Goal: Information Seeking & Learning: Learn about a topic

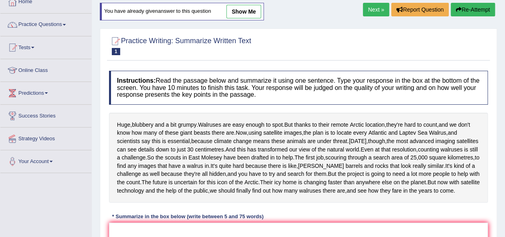
scroll to position [5, 0]
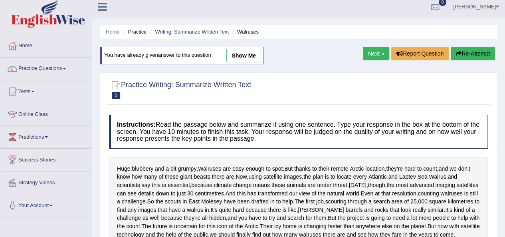
click at [375, 57] on link "Next »" at bounding box center [376, 54] width 26 height 14
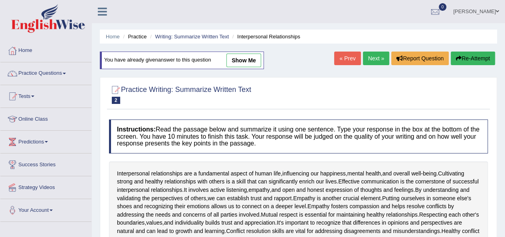
click at [257, 62] on link "show me" at bounding box center [243, 61] width 35 height 14
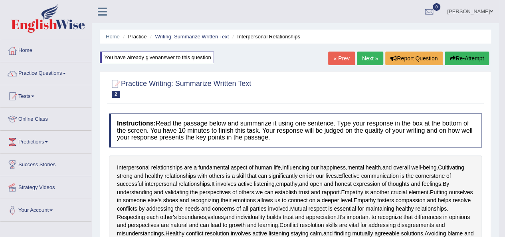
type textarea "Effective communication is the cornerstone of successful interpersonal relation…"
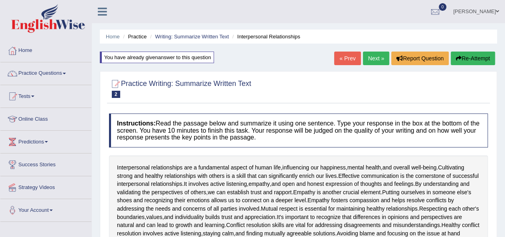
click at [378, 56] on link "Next »" at bounding box center [376, 59] width 26 height 14
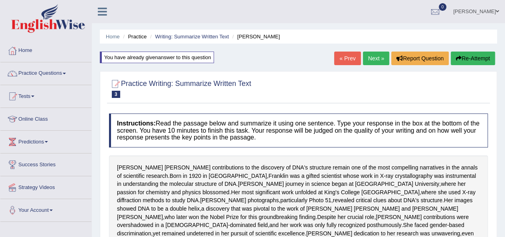
click at [375, 59] on link "Next »" at bounding box center [376, 59] width 26 height 14
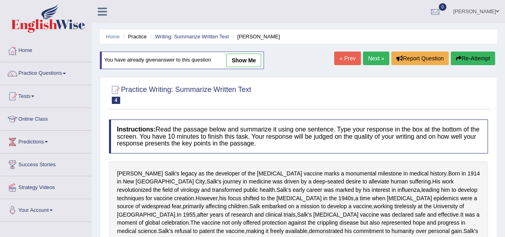
click at [241, 61] on link "show me" at bounding box center [243, 61] width 35 height 14
type textarea "Jonas Salk's legacy as the developer of the polio vaccine marks a monumental mi…"
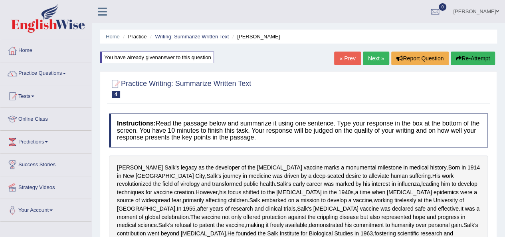
click at [380, 58] on link "Next »" at bounding box center [376, 59] width 26 height 14
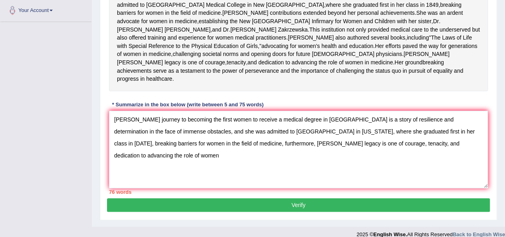
scroll to position [248, 0]
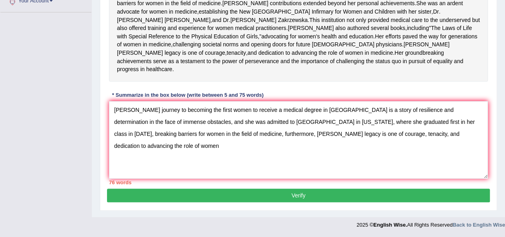
drag, startPoint x: 299, startPoint y: 135, endPoint x: 276, endPoint y: 135, distance: 23.2
click at [276, 135] on textarea "Elizabeth Blackwell's journey to becoming the first women to receive a medical …" at bounding box center [298, 139] width 379 height 77
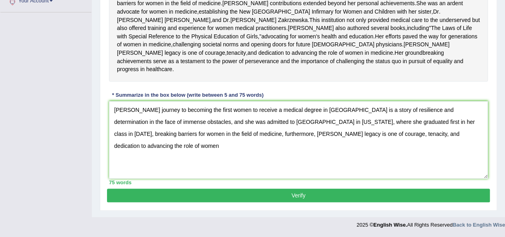
scroll to position [206, 0]
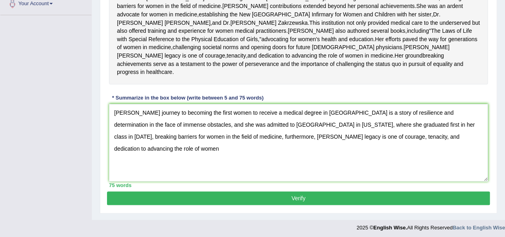
drag, startPoint x: 153, startPoint y: 190, endPoint x: 104, endPoint y: 189, distance: 48.7
click at [104, 189] on div "Practice Writing: Summarize Written Text 5 Elizabeth Blackwell Instructions: Re…" at bounding box center [298, 37] width 397 height 353
drag, startPoint x: 482, startPoint y: 177, endPoint x: 304, endPoint y: 175, distance: 177.7
click at [304, 175] on textarea "Elizabeth Blackwell's journey to becoming the first women to receive a medical …" at bounding box center [298, 142] width 379 height 77
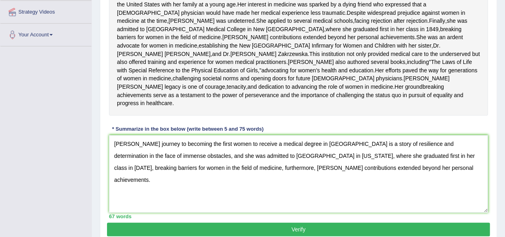
scroll to position [248, 0]
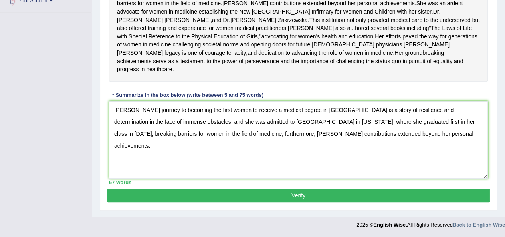
type textarea "Elizabeth Blackwell's journey to becoming the first women to receive a medical …"
click at [301, 200] on button "Verify" at bounding box center [298, 195] width 383 height 14
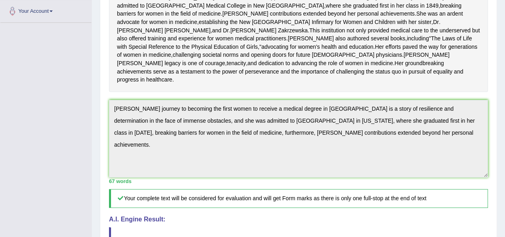
scroll to position [191, 0]
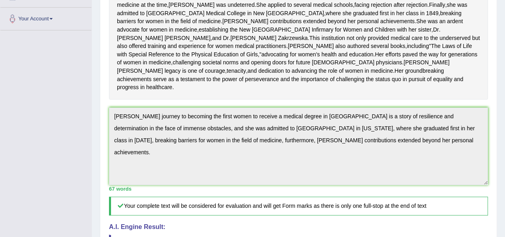
click at [319, 71] on div "Elizabeth Blackwell's journey to becoming the first woman to receive a medical …" at bounding box center [298, 29] width 379 height 139
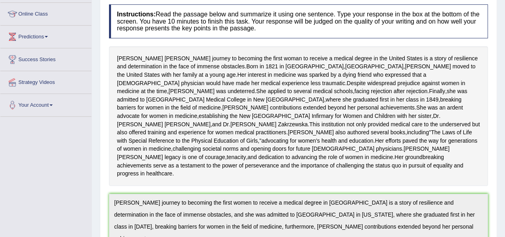
scroll to position [0, 0]
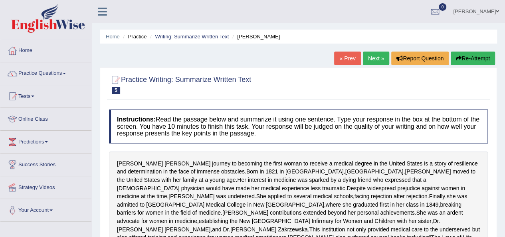
click at [371, 63] on link "Next »" at bounding box center [376, 59] width 26 height 14
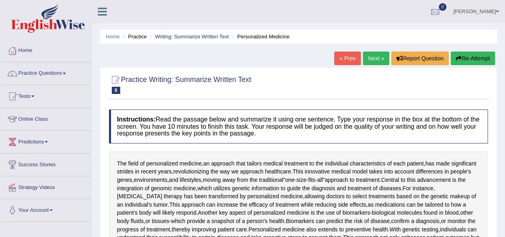
scroll to position [150, 0]
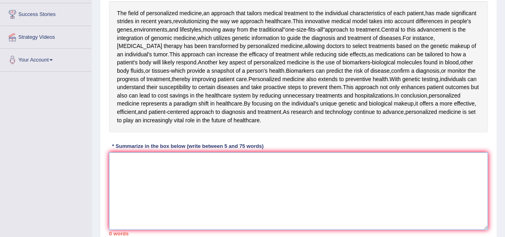
click at [269, 177] on textarea at bounding box center [298, 190] width 379 height 77
type textarea "w"
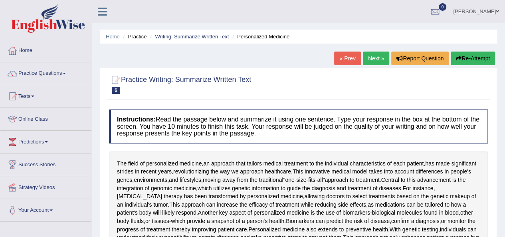
click at [350, 62] on link "« Prev" at bounding box center [347, 59] width 26 height 14
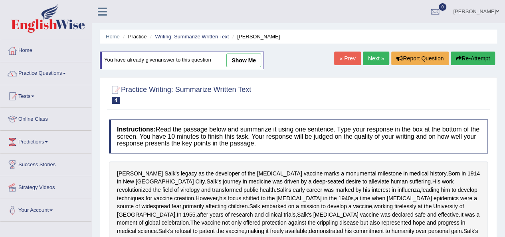
click at [251, 60] on link "show me" at bounding box center [243, 61] width 35 height 14
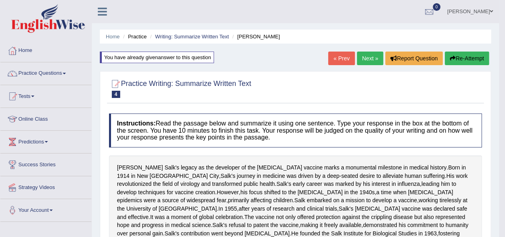
type textarea "[PERSON_NAME] legacy as the developer of the [MEDICAL_DATA] marks a monumental …"
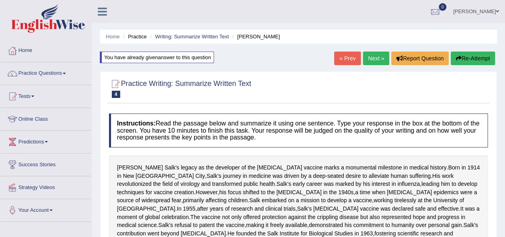
click at [468, 58] on button "Re-Attempt" at bounding box center [473, 59] width 44 height 14
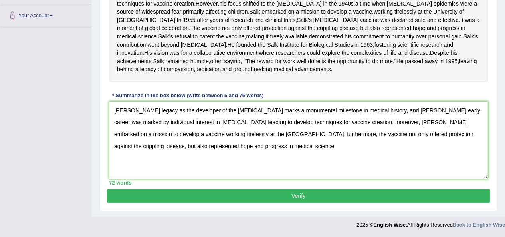
click at [381, 144] on textarea "[PERSON_NAME] legacy as the developer of the [MEDICAL_DATA] marks a monumental …" at bounding box center [298, 139] width 379 height 77
click at [395, 140] on textarea "Jonas Salk's legacy as the developer of the polio vaccine marks a monumental mi…" at bounding box center [298, 139] width 379 height 77
type textarea "Jonas Salk's legacy as the developer of the polio vaccine marks a monumental mi…"
click at [338, 202] on button "Verify" at bounding box center [298, 196] width 383 height 14
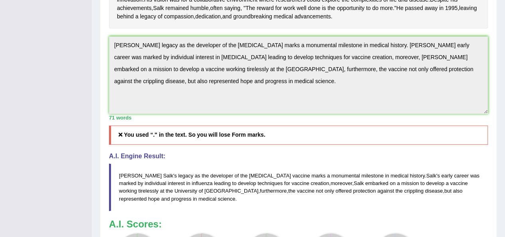
scroll to position [197, 0]
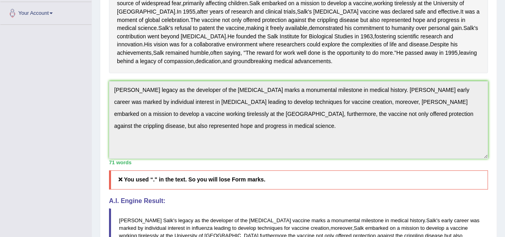
click at [108, 128] on div "Instructions: Read the passage below and summarize it using one sentence. Type …" at bounding box center [298, 122] width 383 height 419
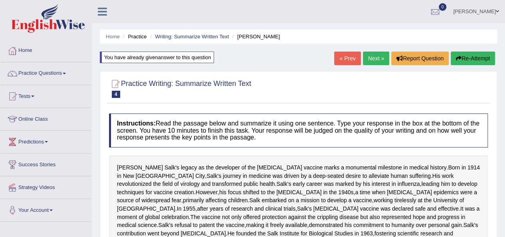
click at [470, 56] on button "Re-Attempt" at bounding box center [473, 59] width 44 height 14
click at [483, 60] on button "Re-Attempt" at bounding box center [473, 59] width 44 height 14
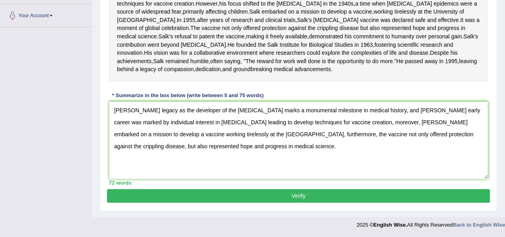
click at [240, 151] on textarea "[PERSON_NAME] legacy as the developer of the [MEDICAL_DATA] marks a monumental …" at bounding box center [298, 139] width 379 height 77
type textarea "[PERSON_NAME] legacy as the developer of the [MEDICAL_DATA] marks a monumental …"
click at [284, 200] on button "Verify" at bounding box center [298, 196] width 383 height 14
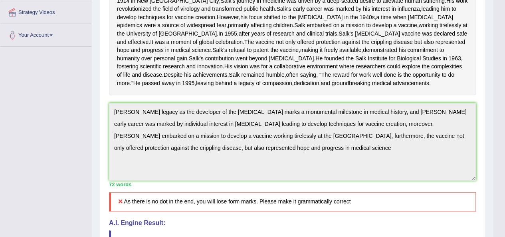
scroll to position [85, 0]
